Goal: Transaction & Acquisition: Purchase product/service

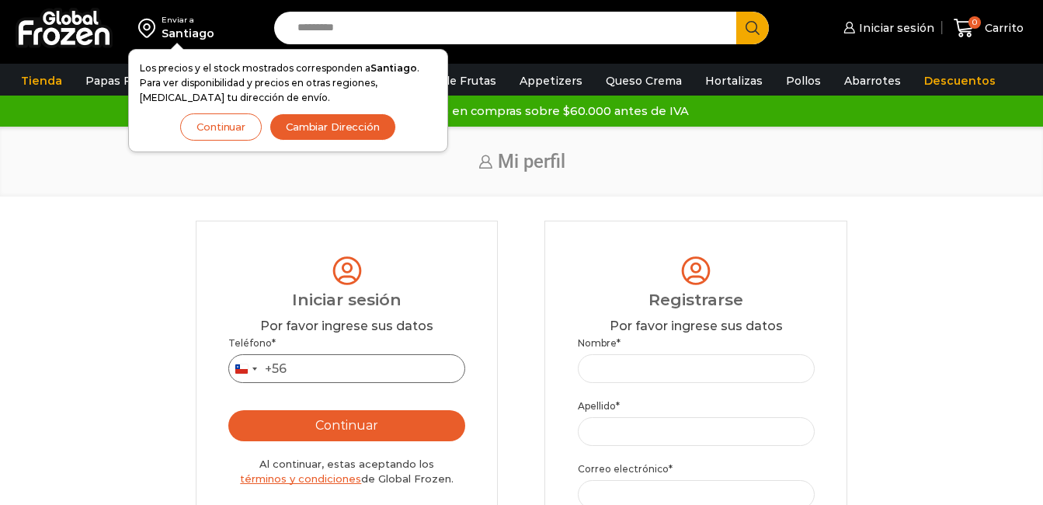
click at [334, 364] on input "Teléfono *" at bounding box center [346, 368] width 237 height 29
type input "*********"
click at [332, 422] on button "Continuar" at bounding box center [346, 425] width 237 height 31
click at [214, 120] on button "Continuar" at bounding box center [221, 126] width 82 height 27
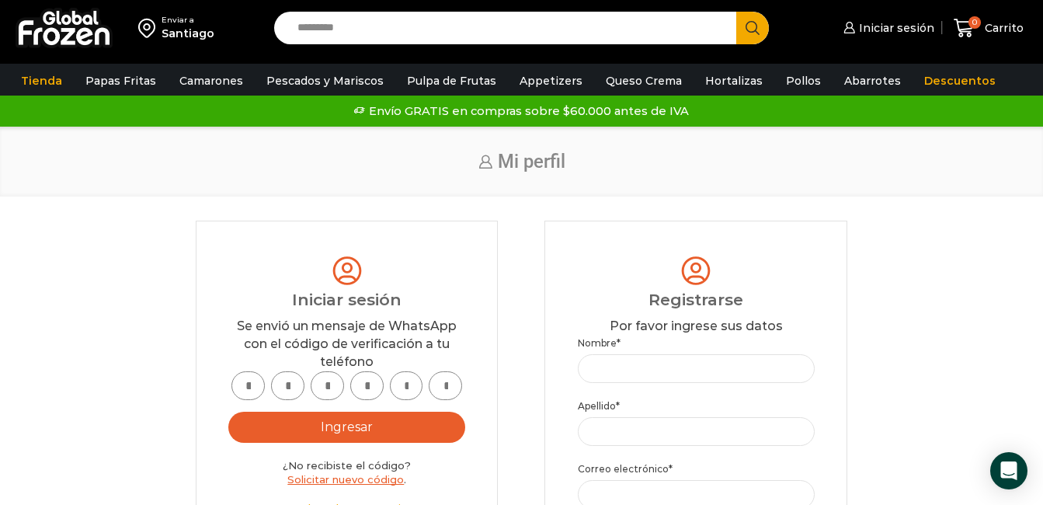
click at [240, 387] on input "text" at bounding box center [247, 385] width 33 height 29
type input "*"
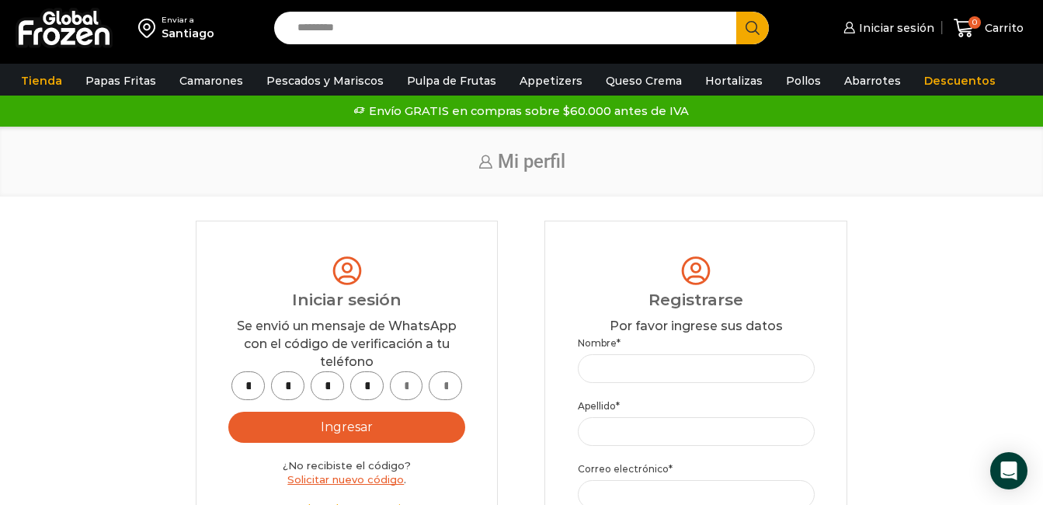
type input "*"
click at [353, 426] on button "Ingresar" at bounding box center [346, 427] width 237 height 31
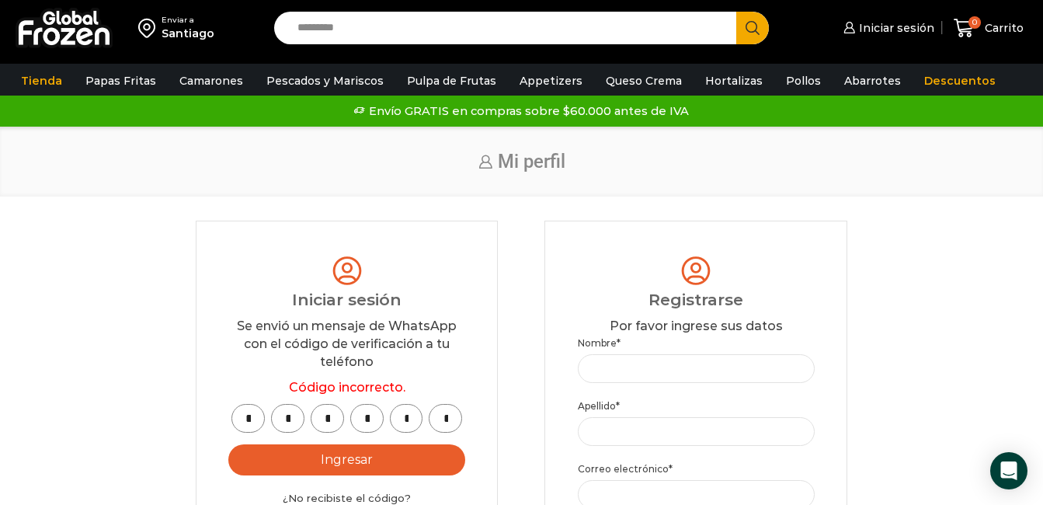
click at [302, 457] on button "Ingresar" at bounding box center [346, 459] width 237 height 31
click at [256, 422] on input "*" at bounding box center [247, 418] width 33 height 29
type input "*"
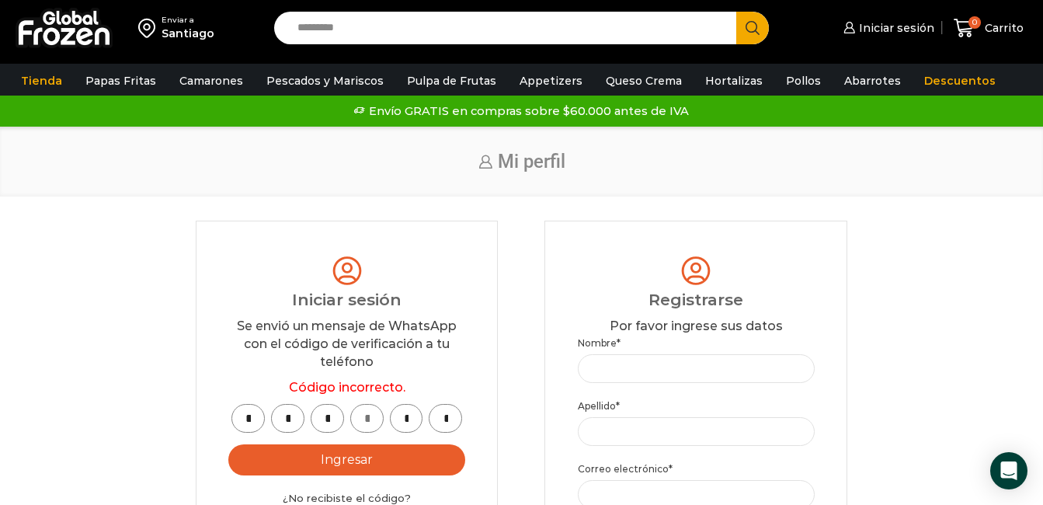
type input "*"
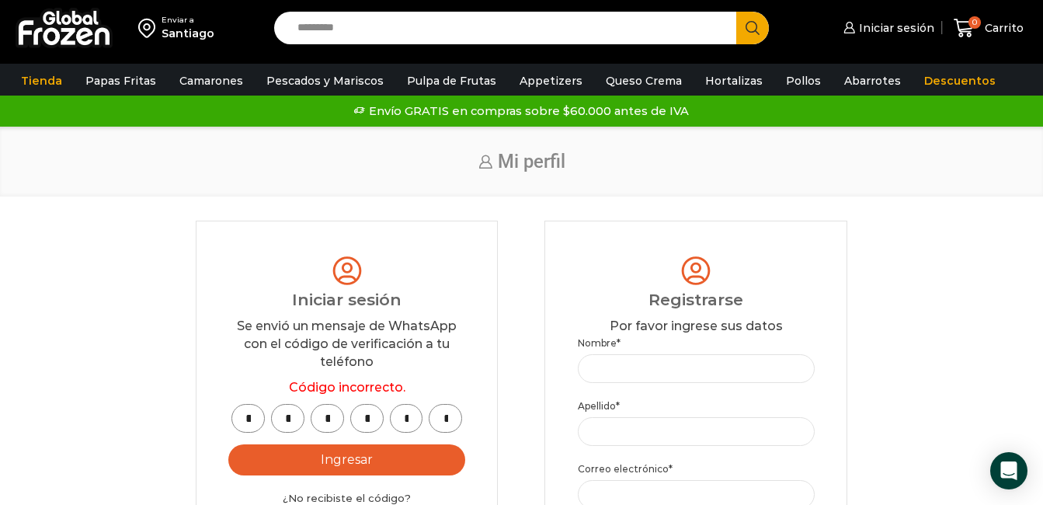
click at [252, 427] on input "*" at bounding box center [247, 418] width 33 height 29
click at [248, 415] on input "*" at bounding box center [247, 418] width 33 height 29
type input "*"
click at [296, 417] on input "*" at bounding box center [287, 418] width 33 height 29
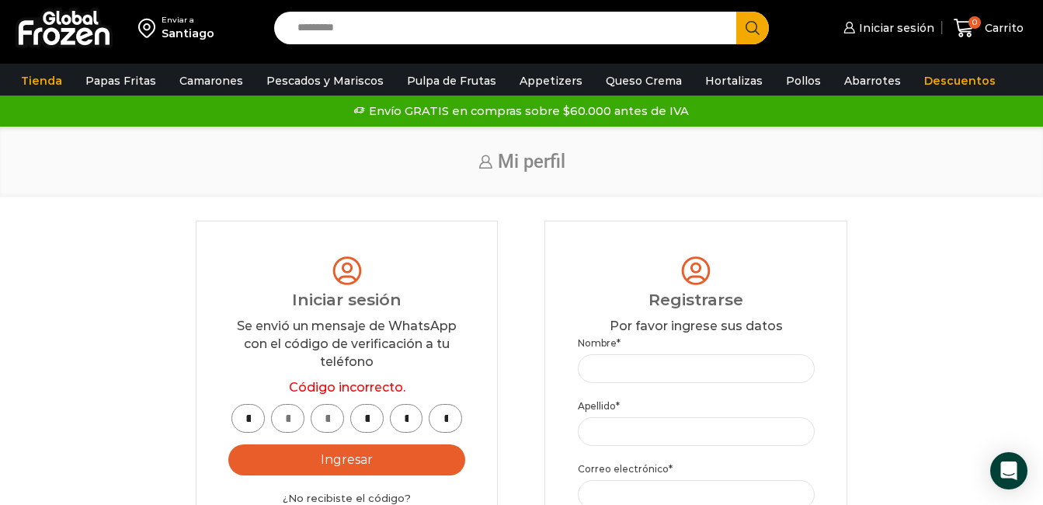
type input "*"
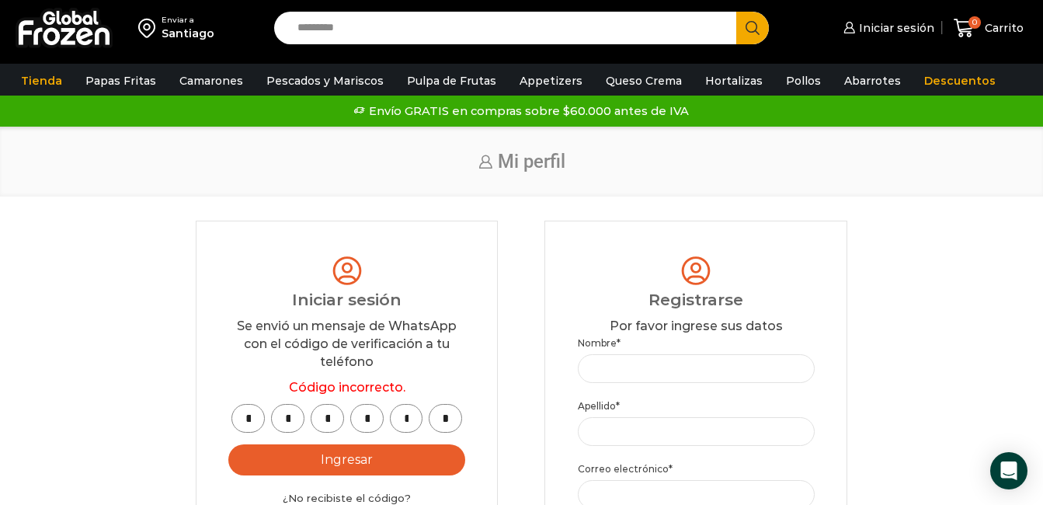
type input "*"
click at [321, 464] on button "Ingresar" at bounding box center [346, 459] width 237 height 31
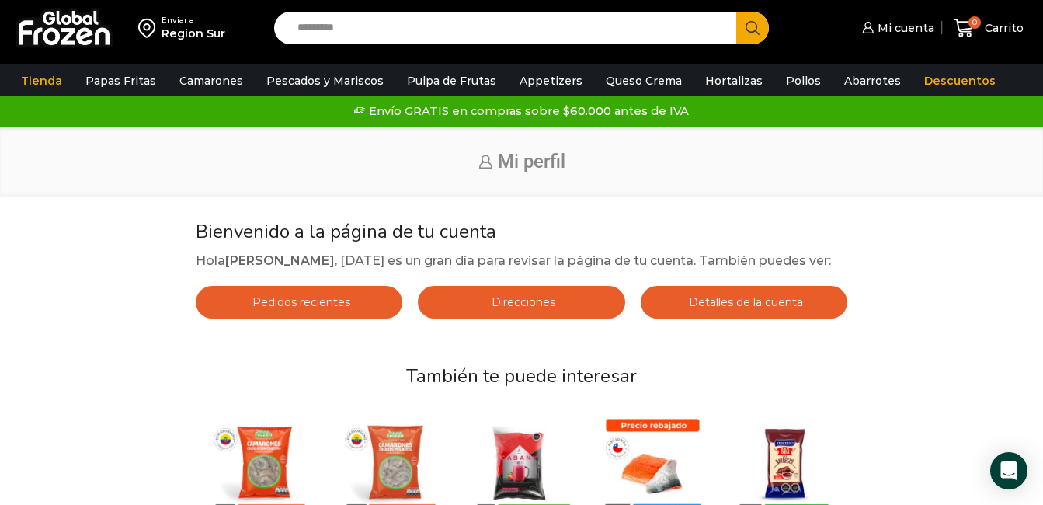
click at [392, 26] on input "Search input" at bounding box center [509, 28] width 439 height 33
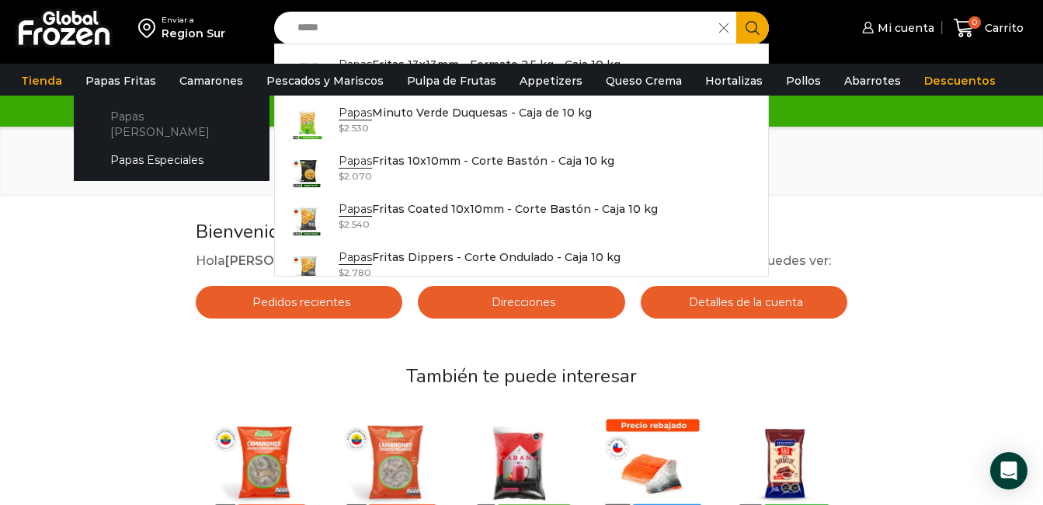
type input "*****"
click at [129, 113] on link "Papas [PERSON_NAME]" at bounding box center [171, 124] width 165 height 44
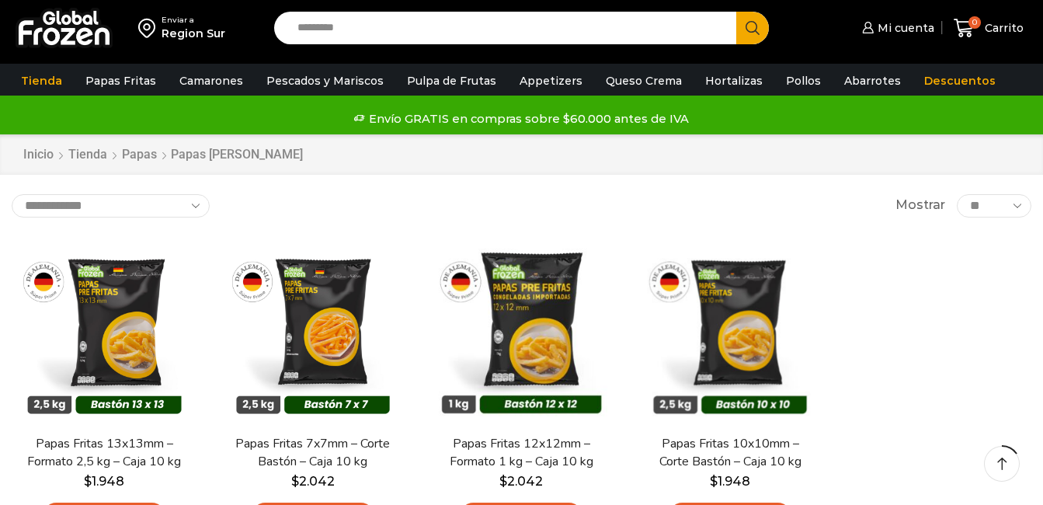
scroll to position [78, 0]
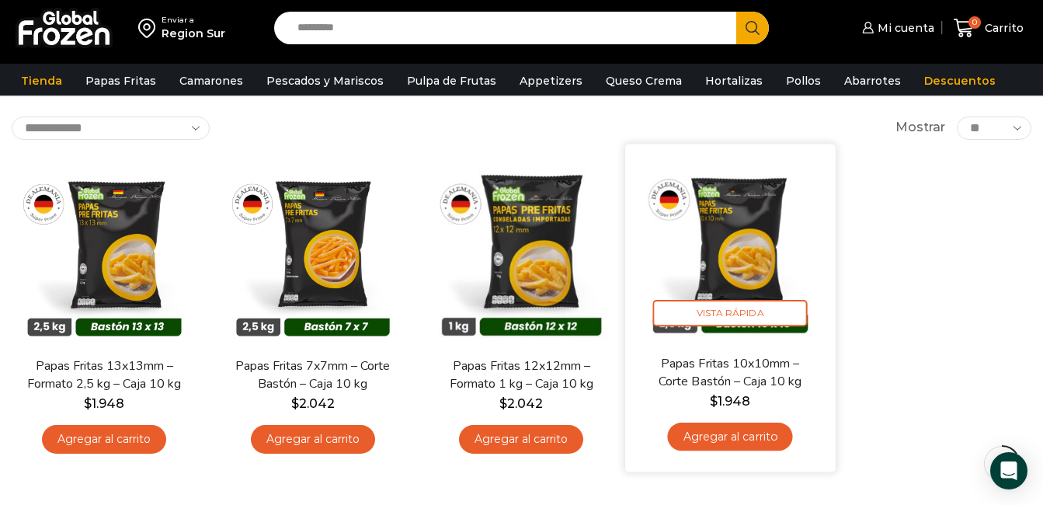
click at [757, 439] on link "Agregar al carrito" at bounding box center [730, 436] width 125 height 29
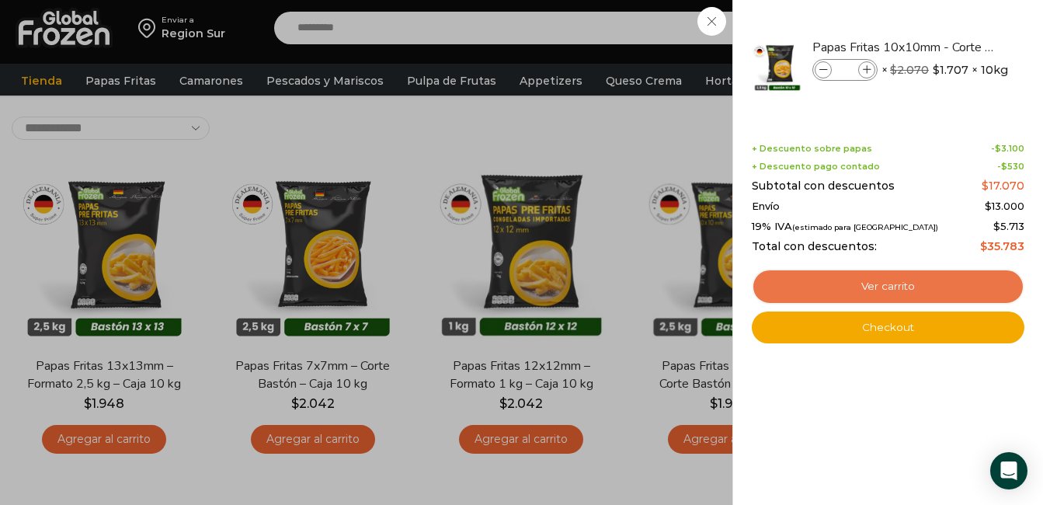
click at [905, 280] on link "Ver carrito" at bounding box center [888, 287] width 273 height 36
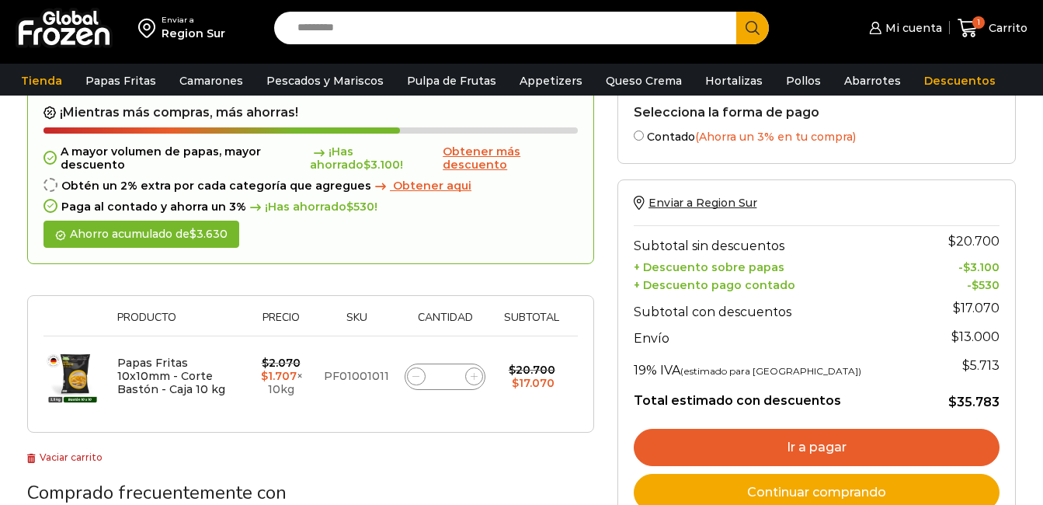
click at [475, 378] on icon at bounding box center [474, 376] width 7 height 7
type input "*"
click at [475, 378] on form "¡Mientras más compras, más ahorras! A mayor volumen de papas, mayor descuento ¡…" at bounding box center [310, 261] width 567 height 344
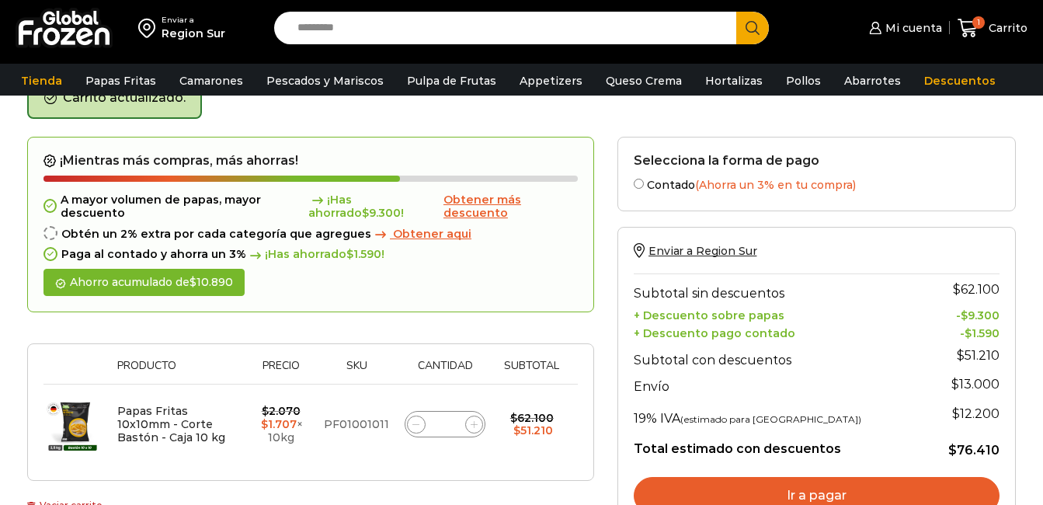
scroll to position [88, 0]
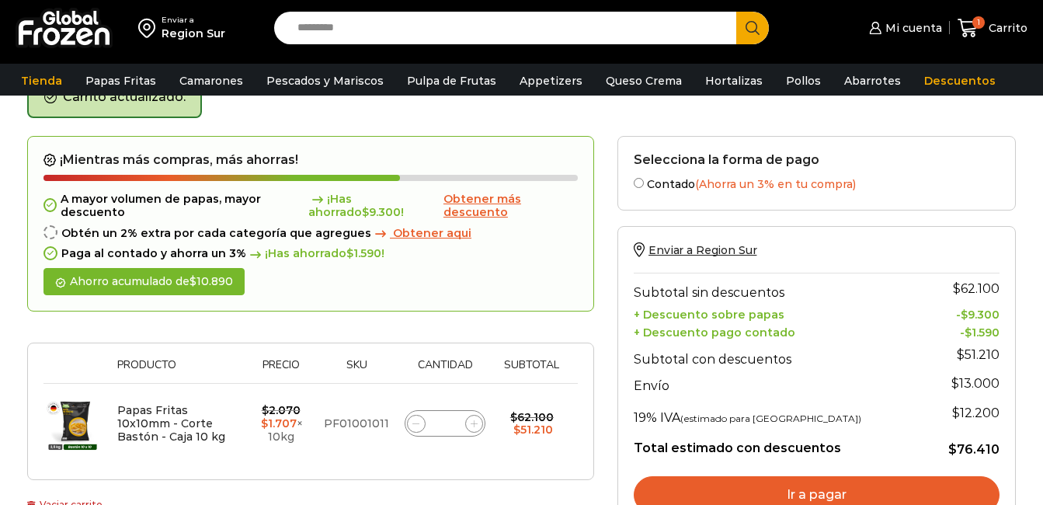
click at [478, 425] on icon at bounding box center [474, 423] width 7 height 7
type input "*"
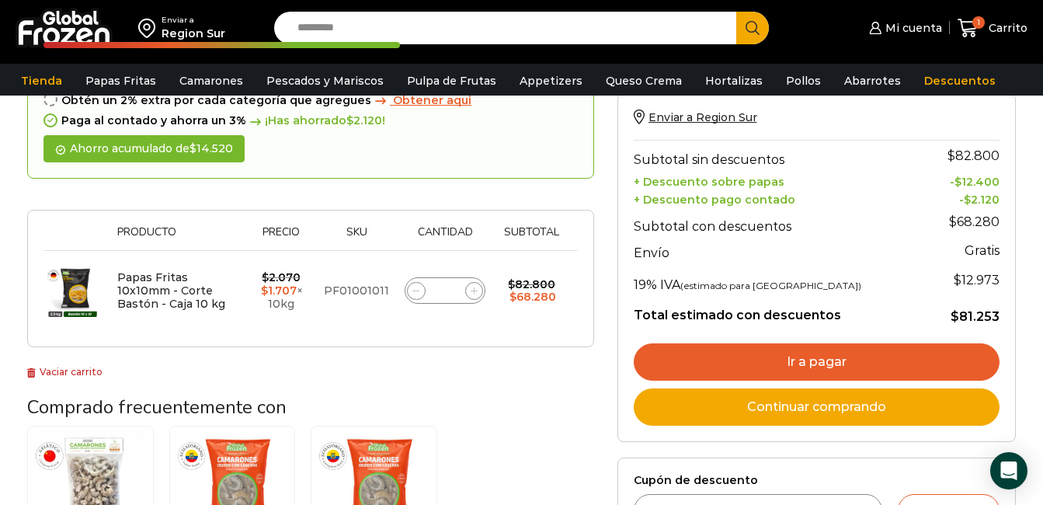
scroll to position [243, 0]
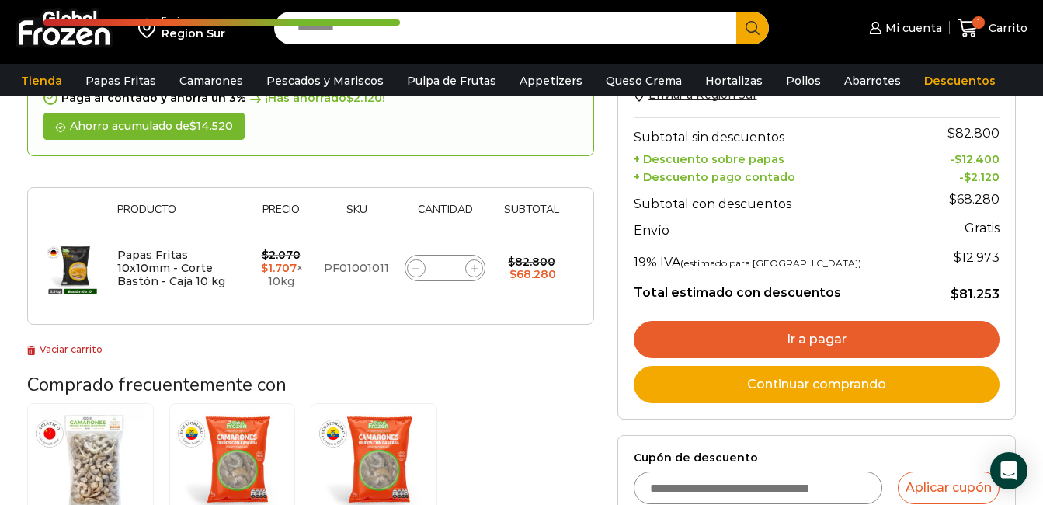
click at [837, 339] on link "Ir a pagar" at bounding box center [817, 339] width 366 height 37
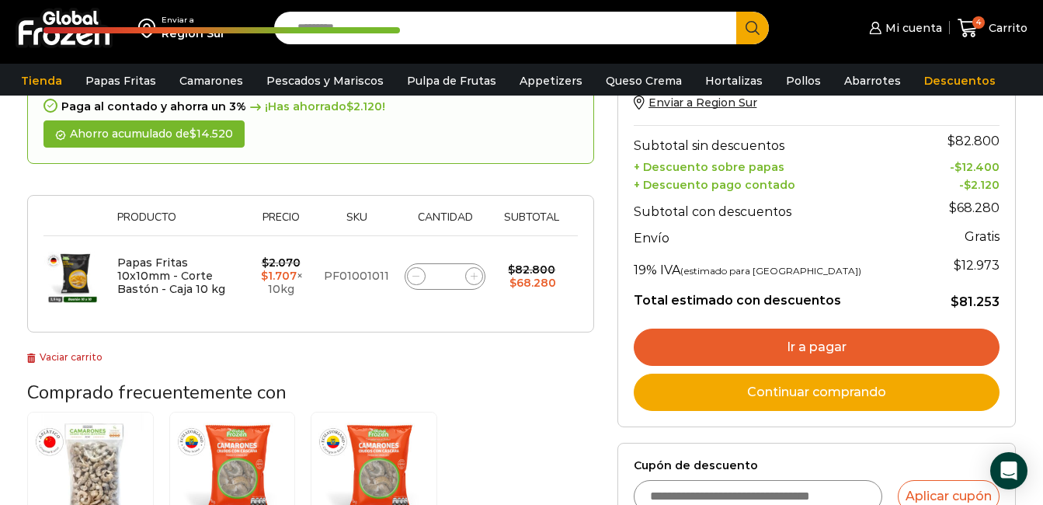
scroll to position [243, 0]
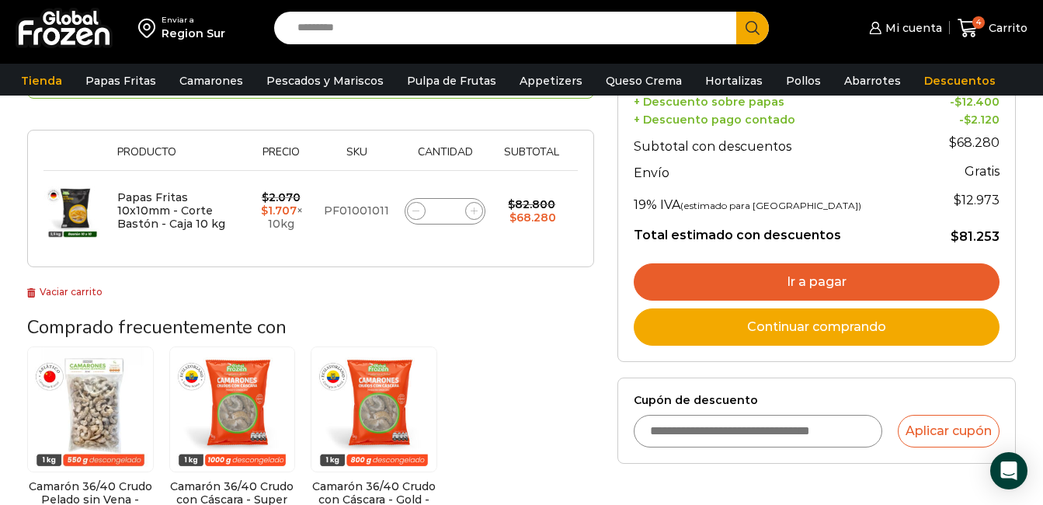
click at [824, 276] on link "Ir a pagar" at bounding box center [817, 281] width 366 height 37
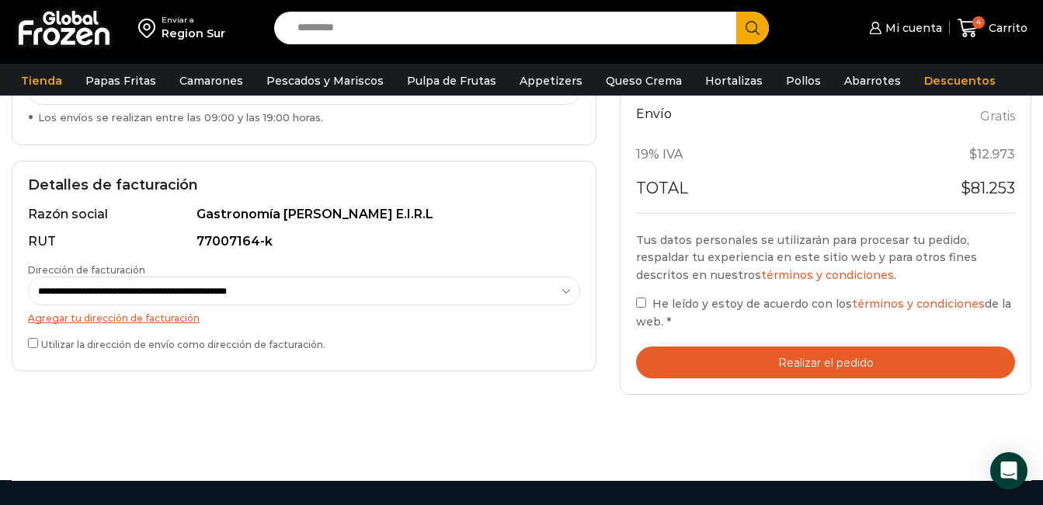
scroll to position [388, 0]
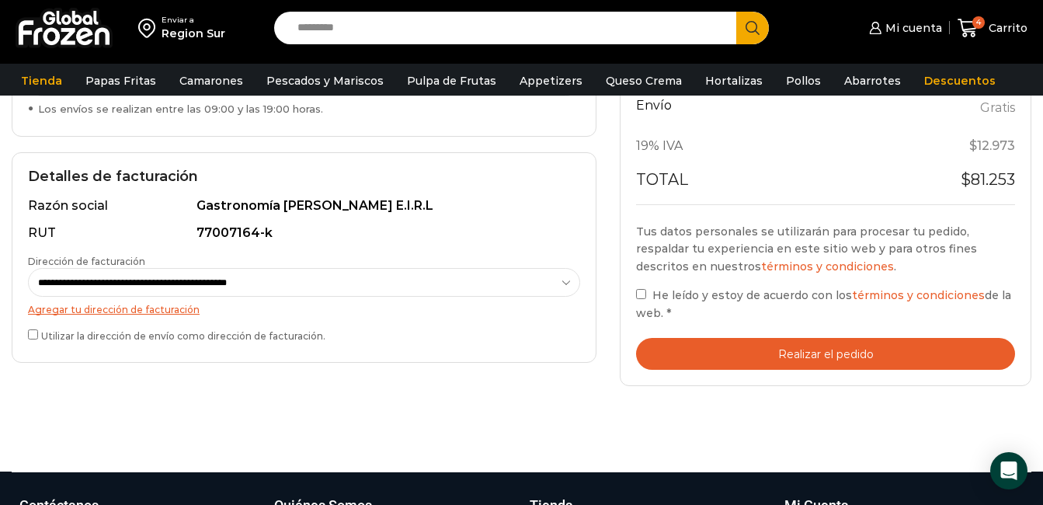
click at [853, 338] on button "Realizar el pedido" at bounding box center [825, 354] width 379 height 32
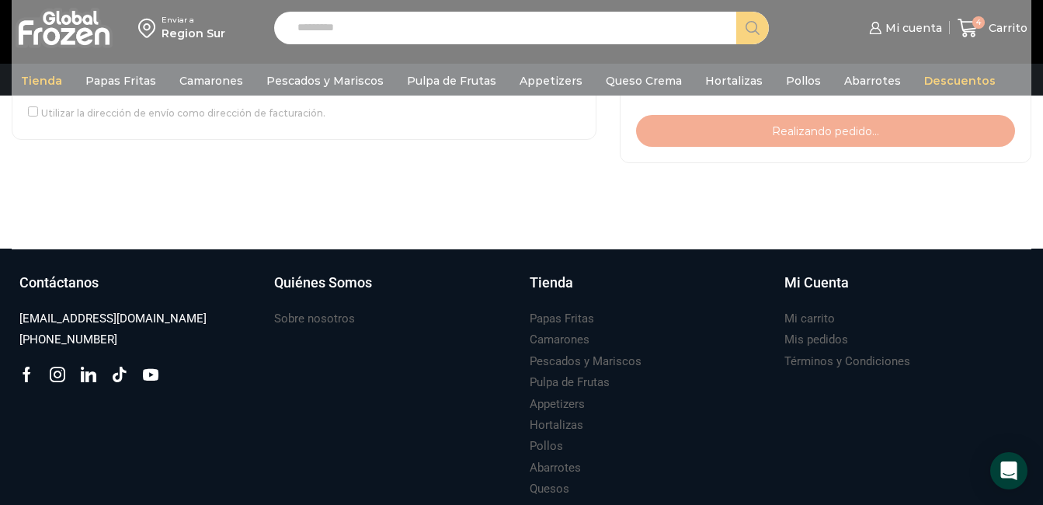
scroll to position [621, 0]
